Goal: Transaction & Acquisition: Book appointment/travel/reservation

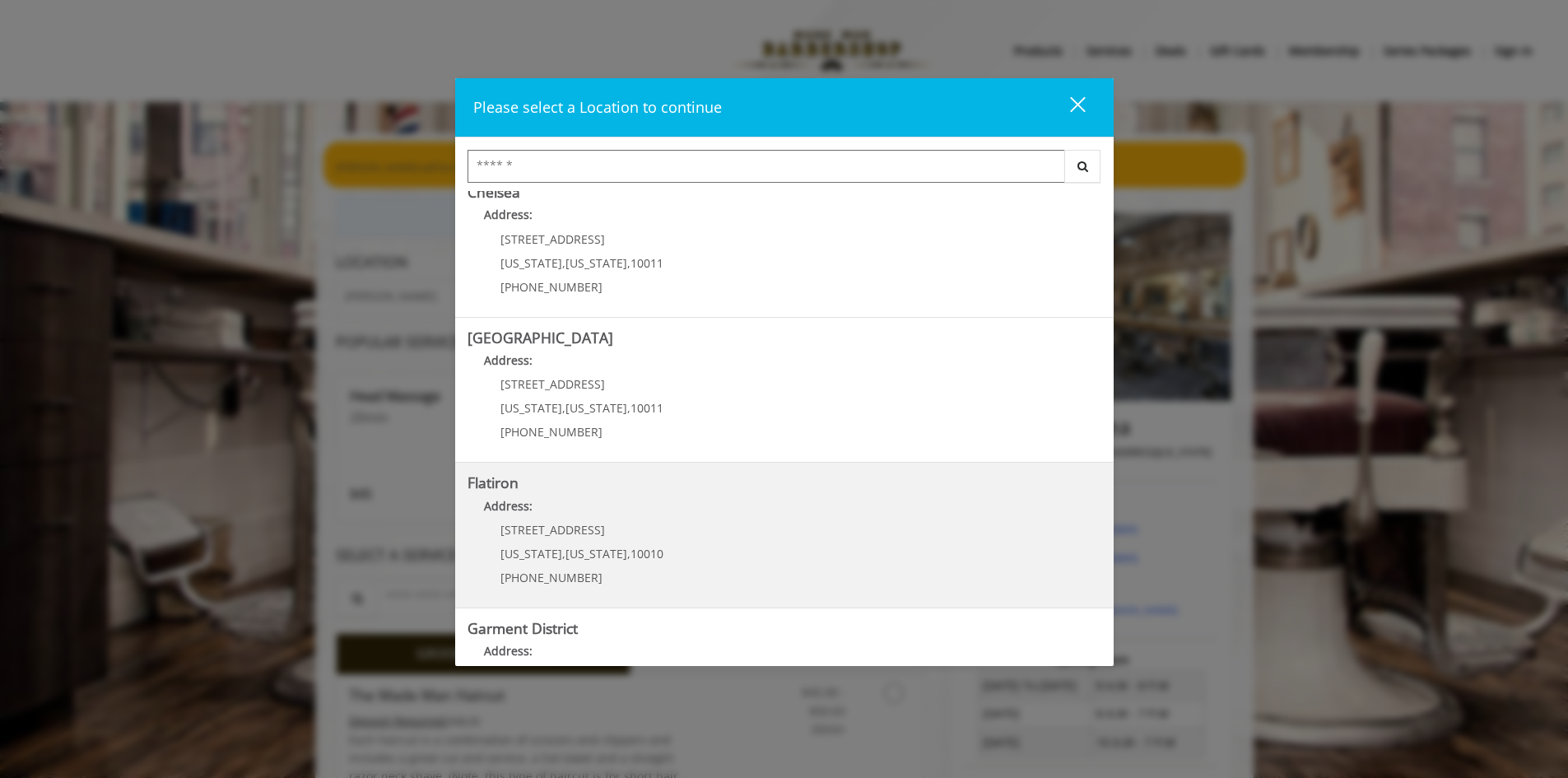
scroll to position [247, 0]
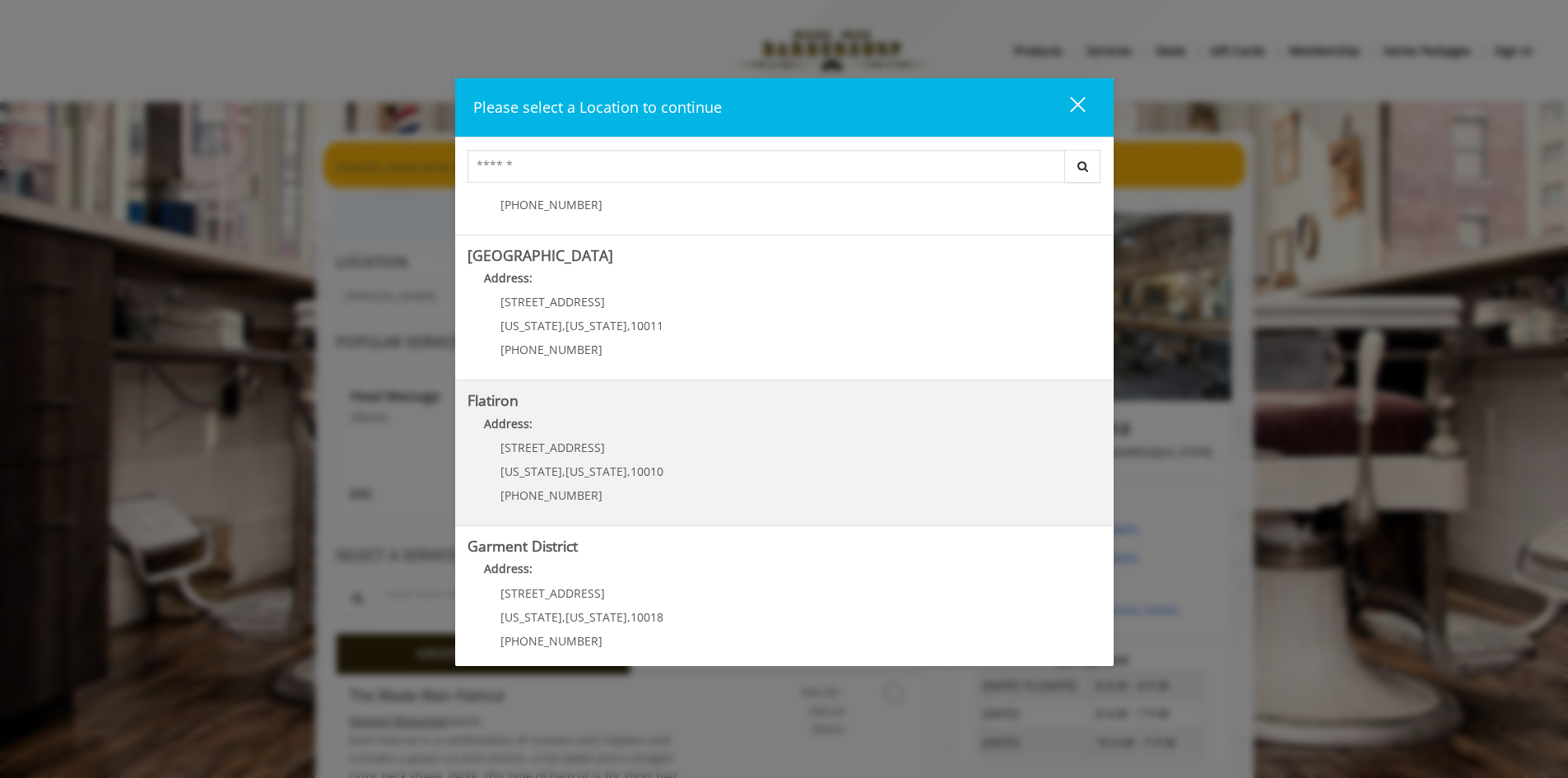
click at [588, 485] on div "[STREET_ADDRESS][US_STATE][US_STATE] (917) 475-1765" at bounding box center [569, 477] width 204 height 72
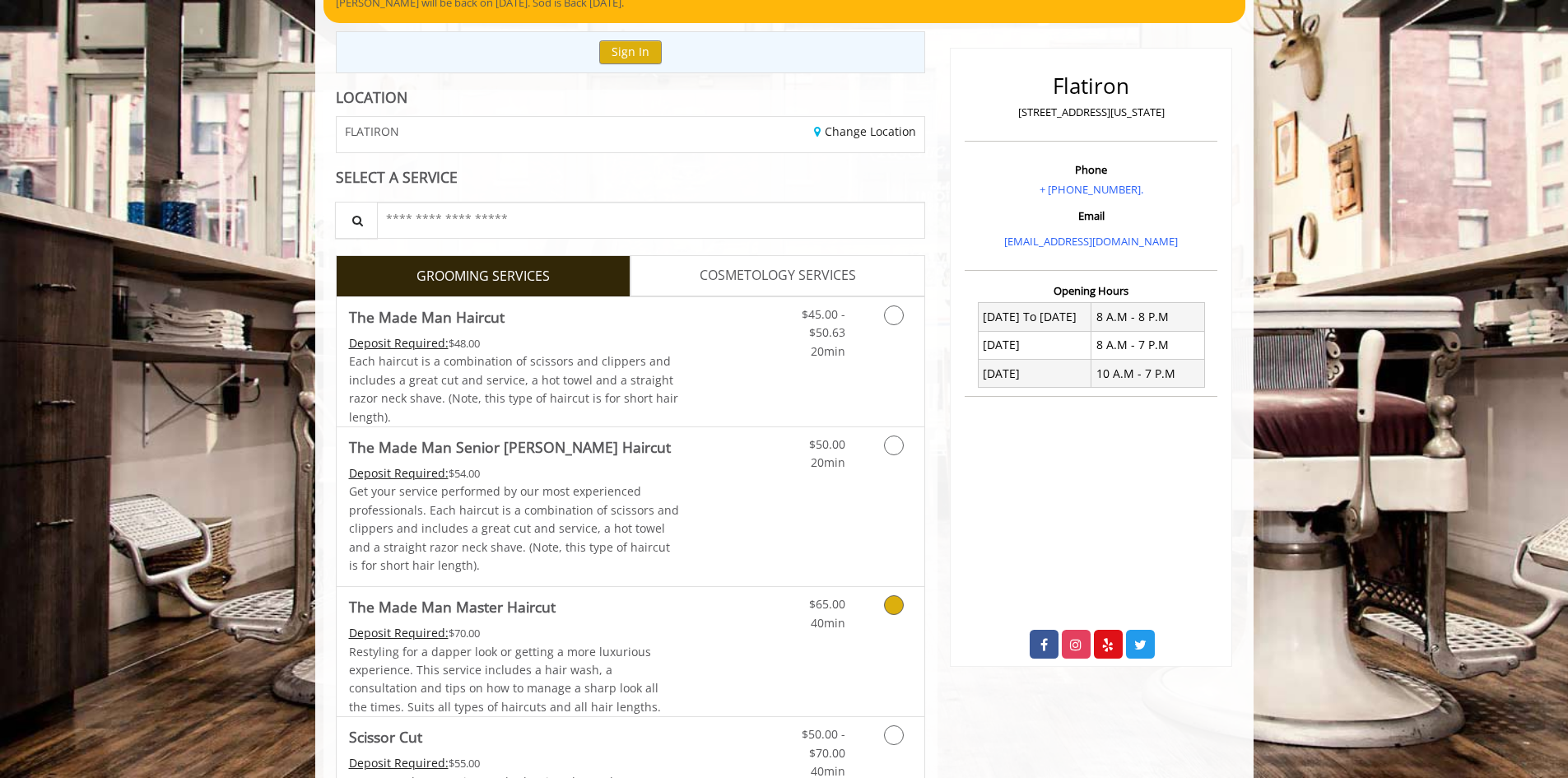
scroll to position [247, 0]
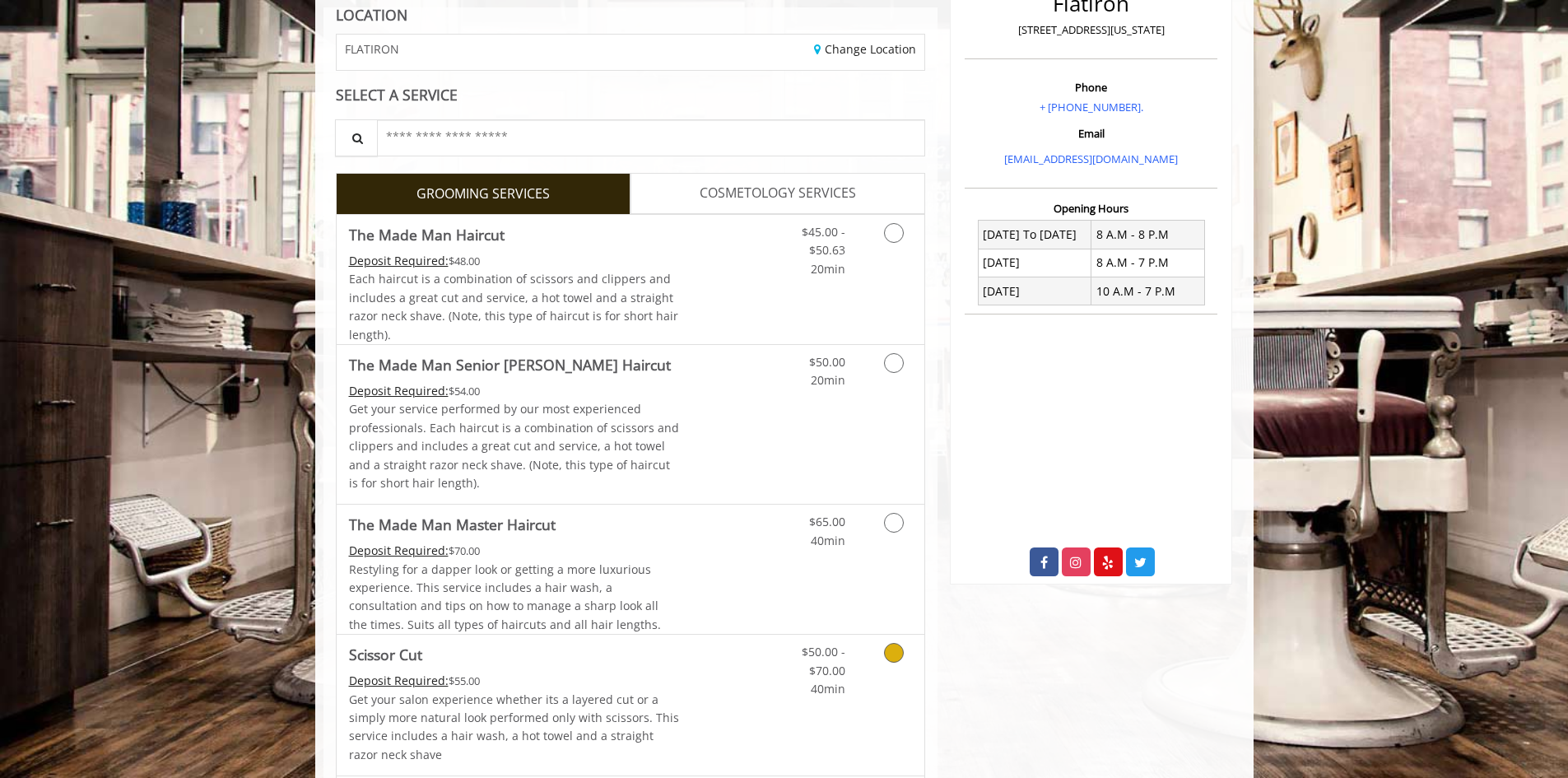
click at [873, 651] on link "Grooming services" at bounding box center [891, 666] width 42 height 63
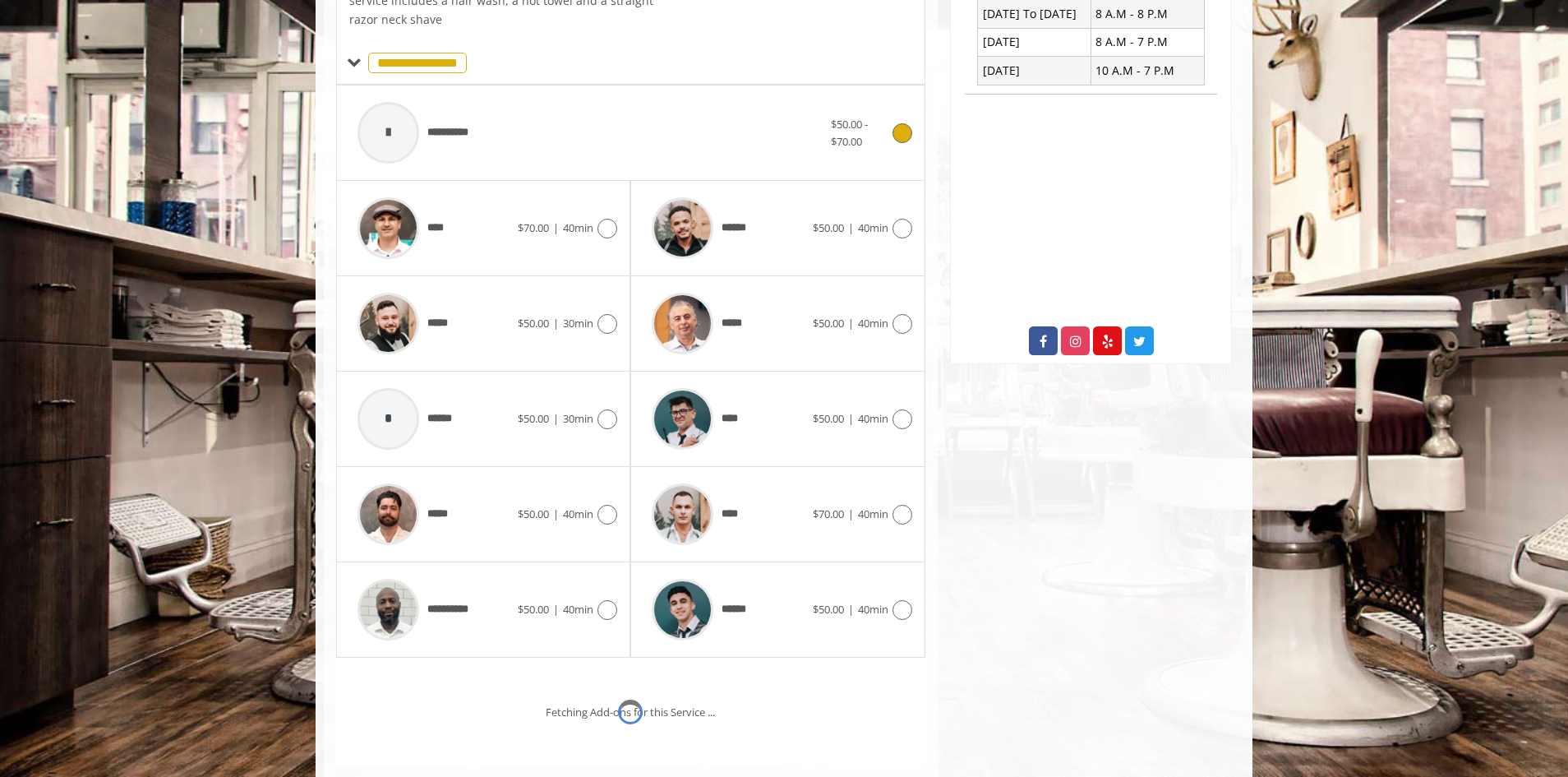
scroll to position [507, 0]
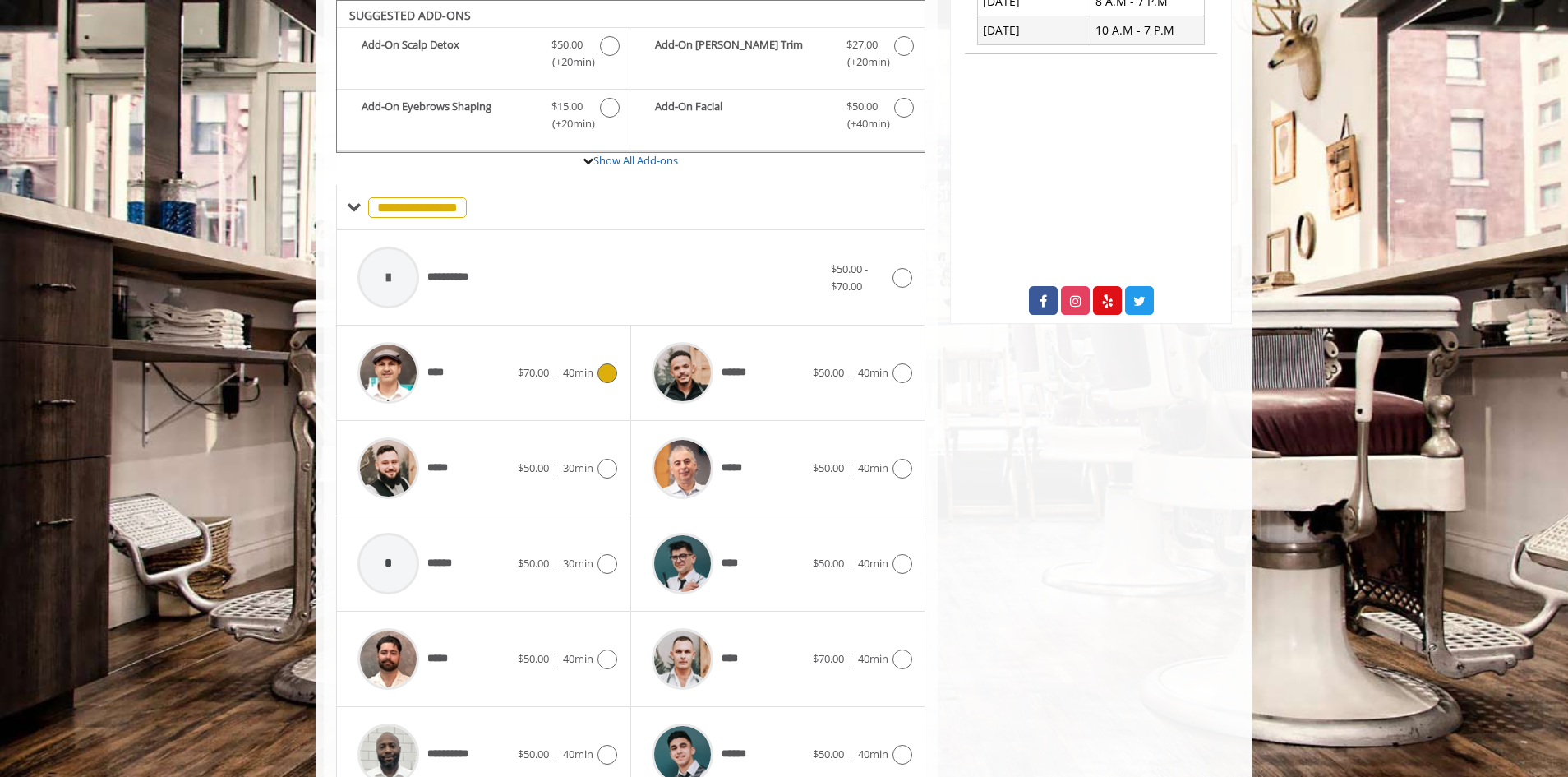
click at [609, 382] on icon at bounding box center [607, 373] width 20 height 20
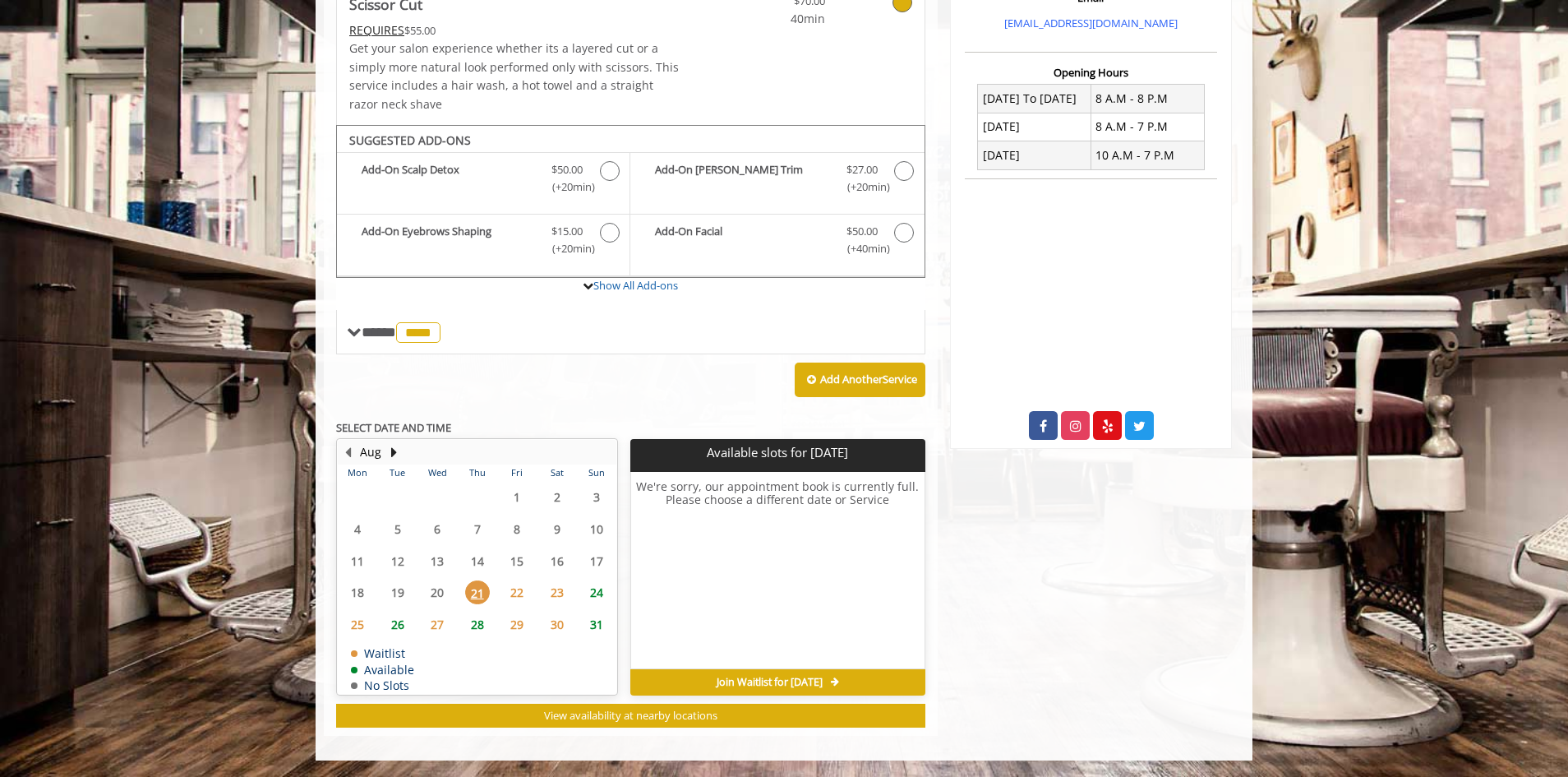
scroll to position [0, 0]
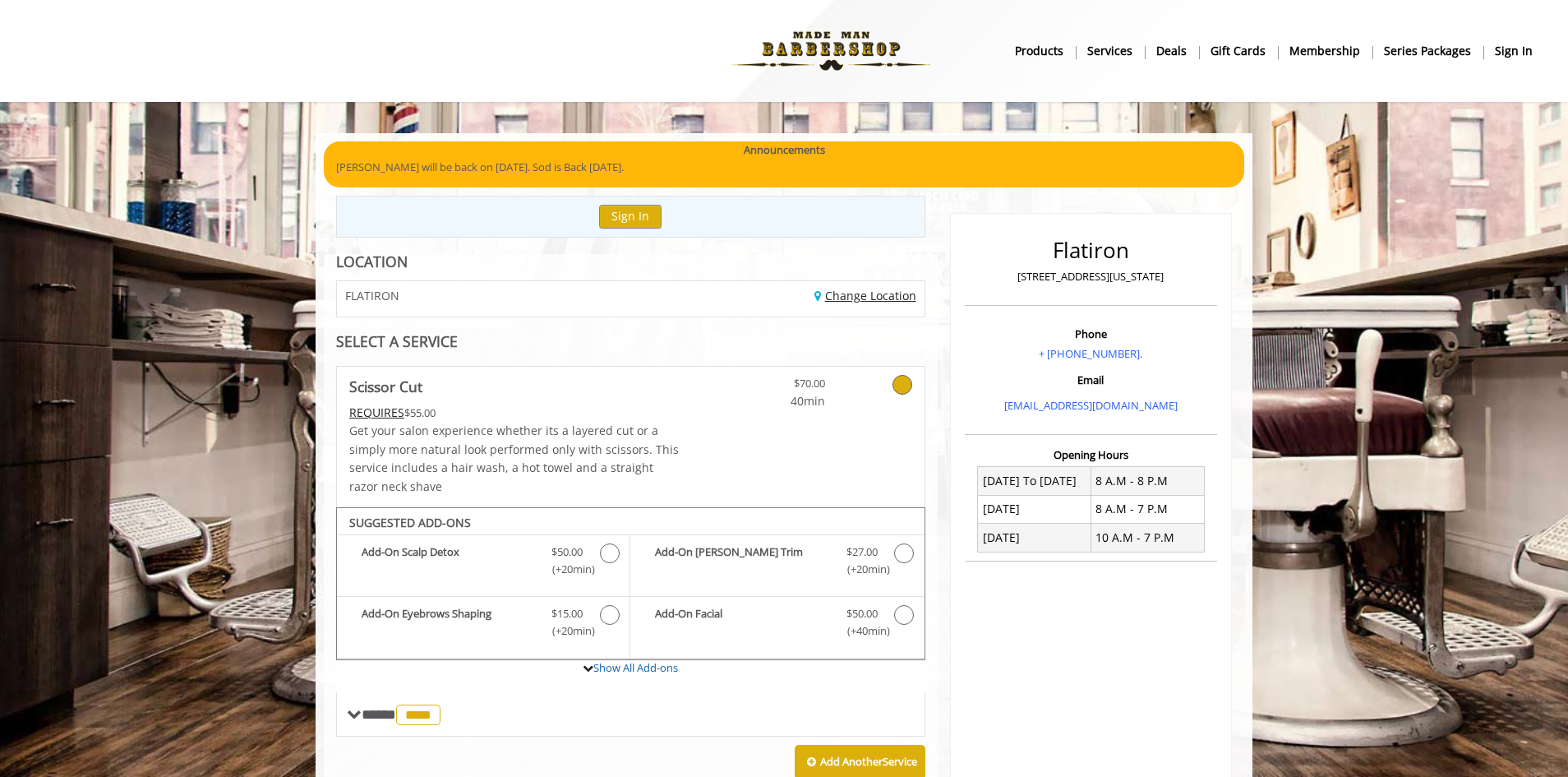
click at [860, 292] on link "Change Location" at bounding box center [866, 295] width 102 height 15
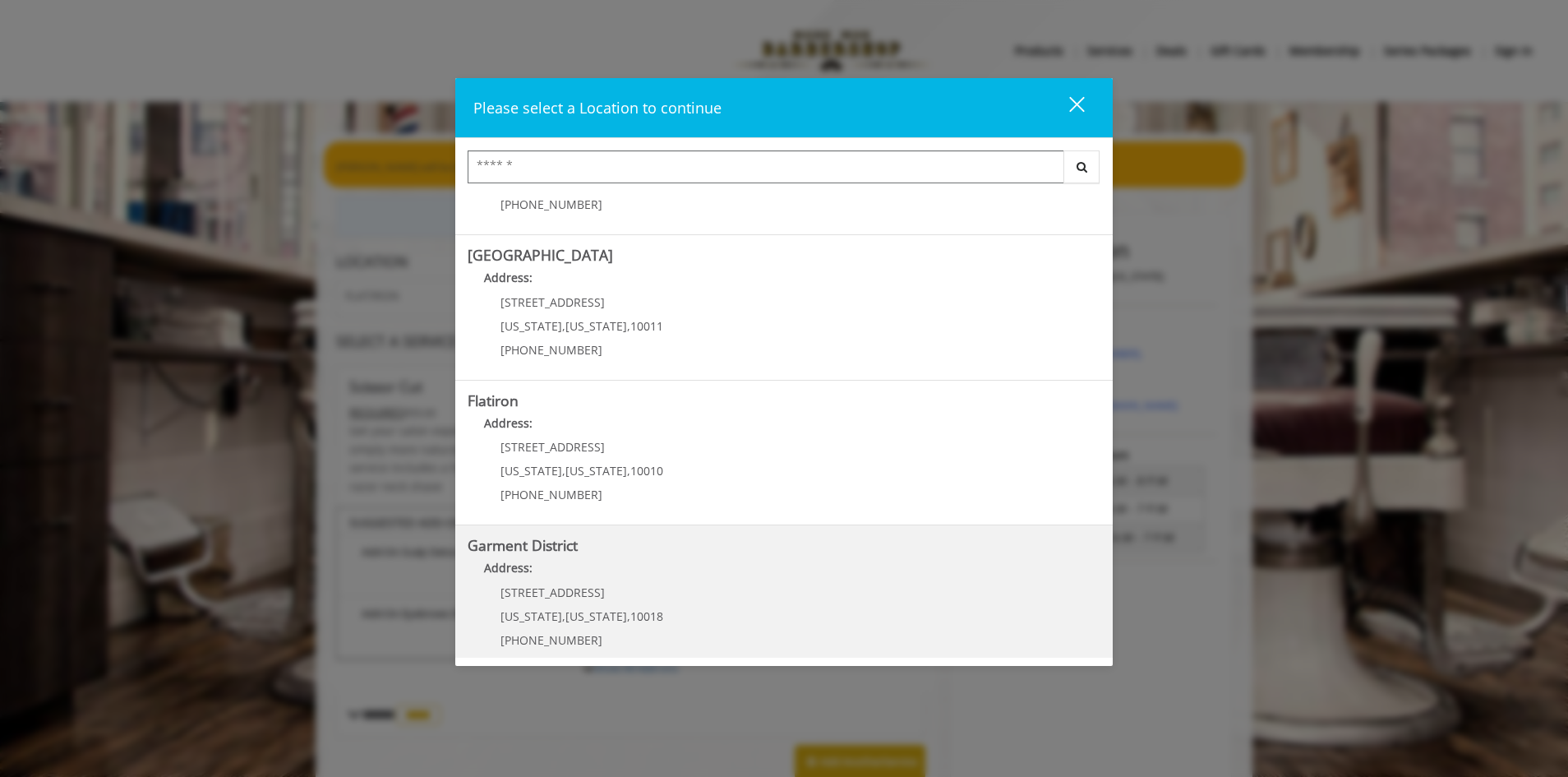
scroll to position [260, 0]
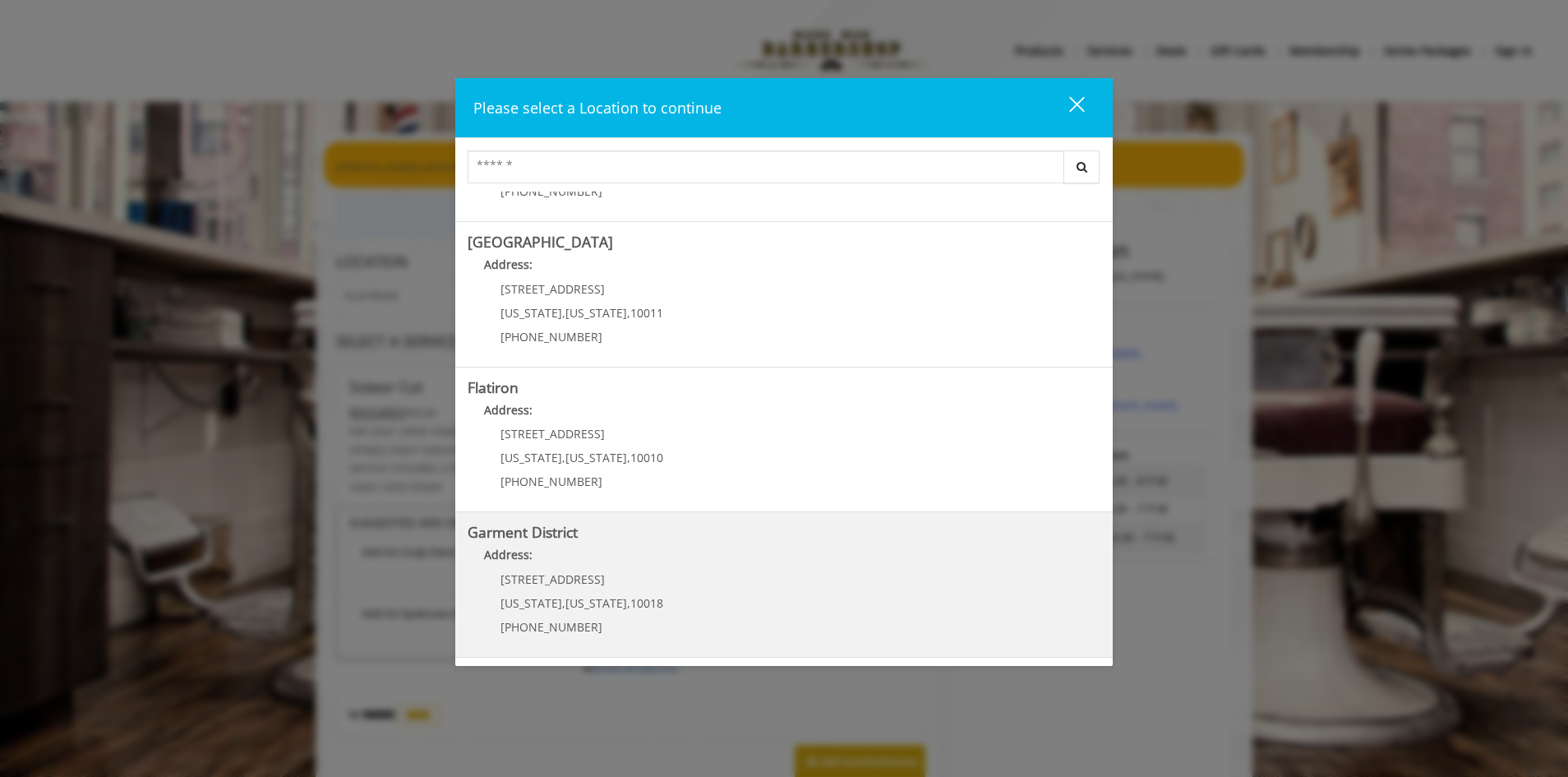
click at [674, 563] on District "Address:" at bounding box center [784, 559] width 633 height 27
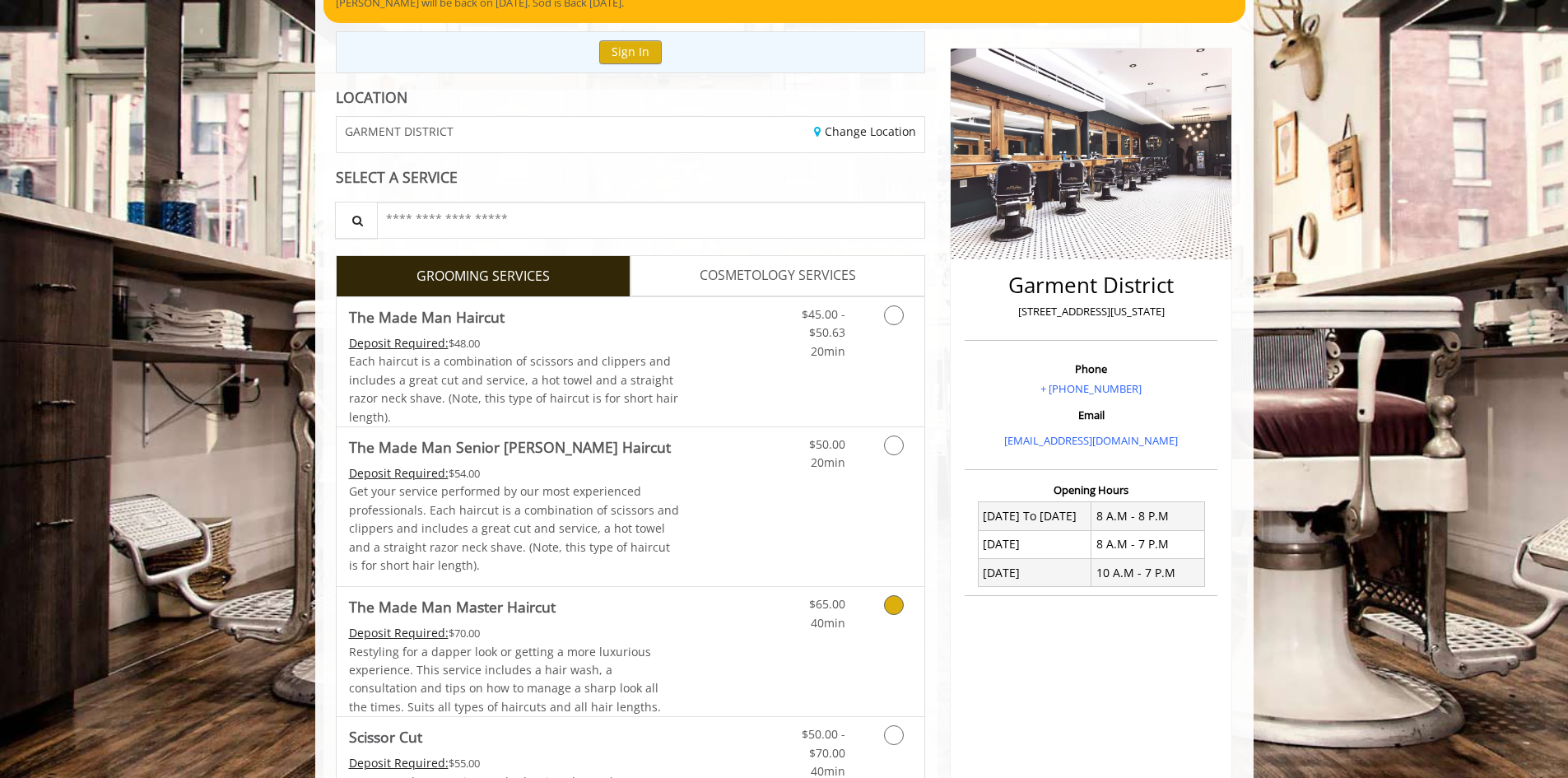
scroll to position [329, 0]
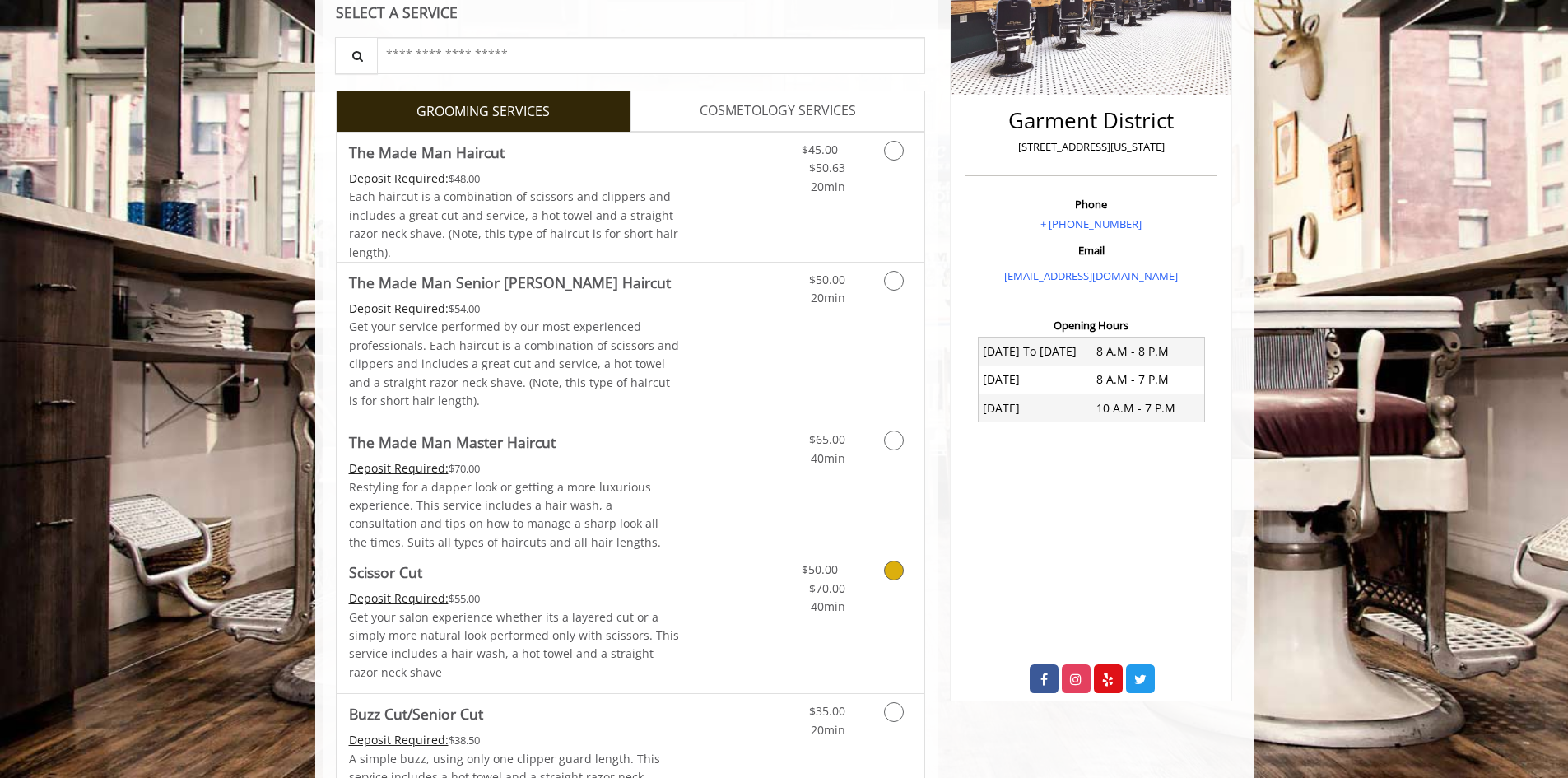
click at [704, 598] on link "Discounted Price" at bounding box center [728, 622] width 98 height 141
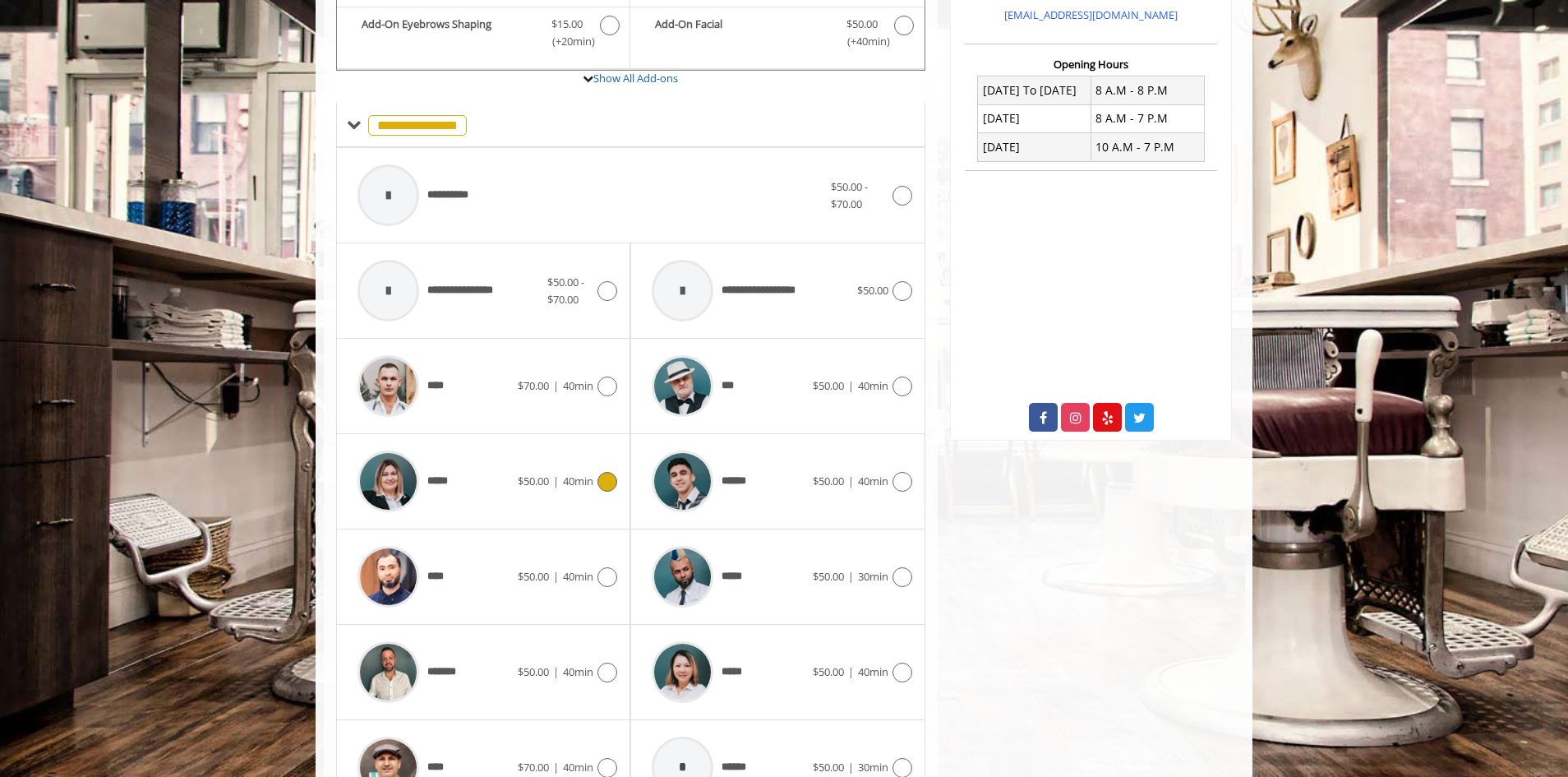
scroll to position [685, 0]
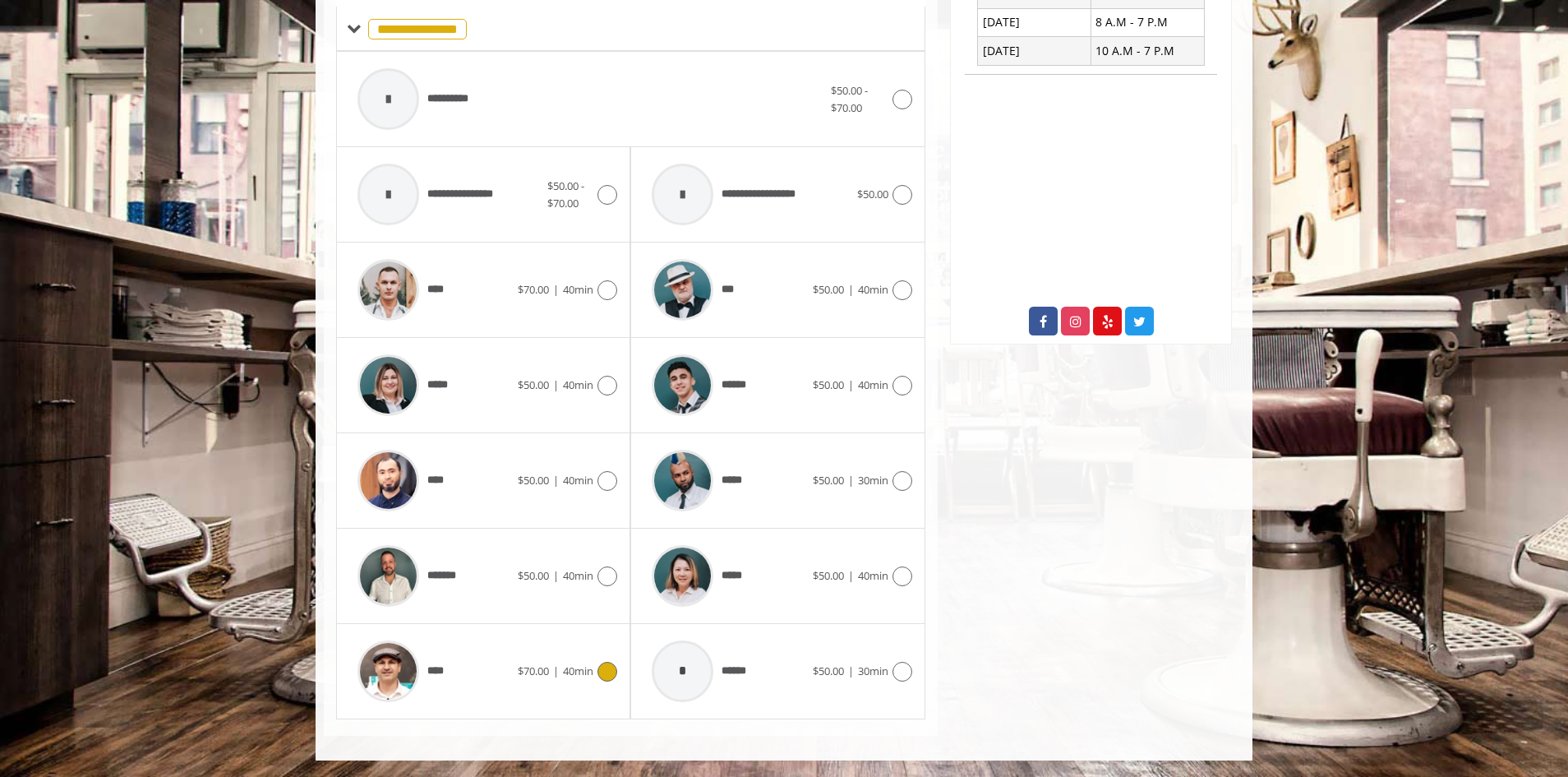
click at [610, 680] on icon at bounding box center [607, 672] width 20 height 20
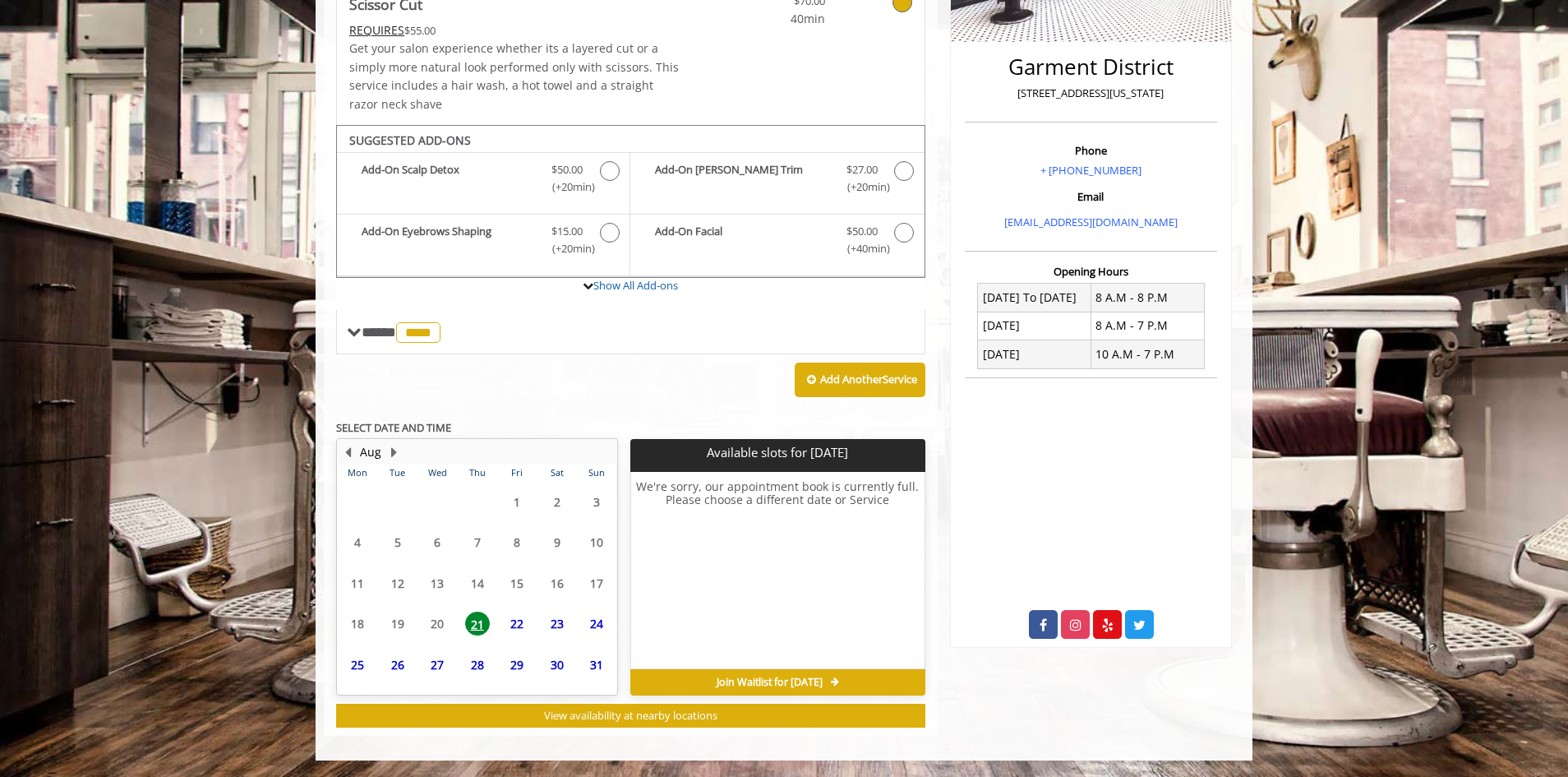
scroll to position [382, 0]
click at [521, 597] on span "22" at bounding box center [517, 592] width 25 height 24
